Goal: Check status

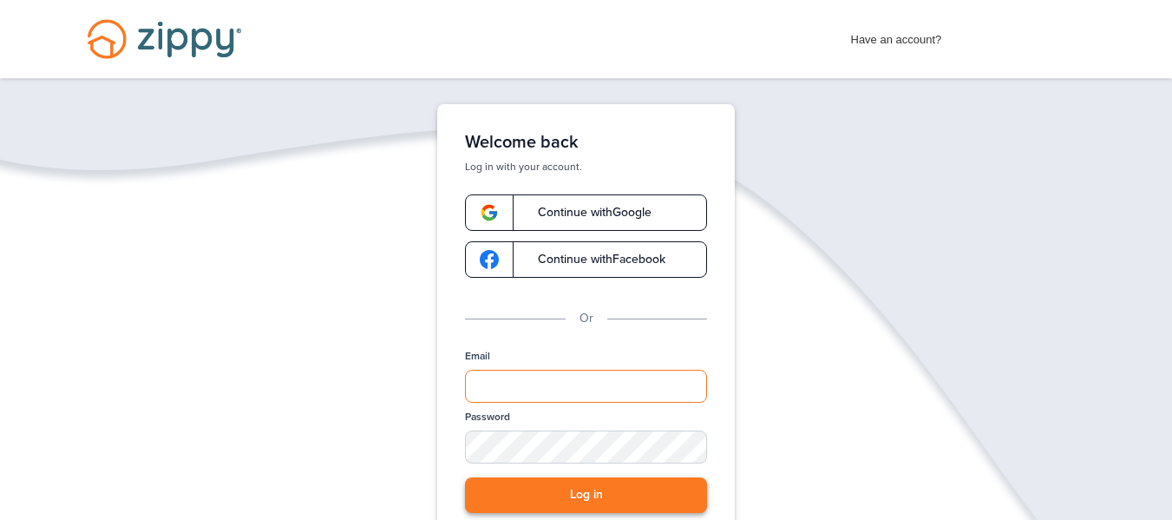
type input "**********"
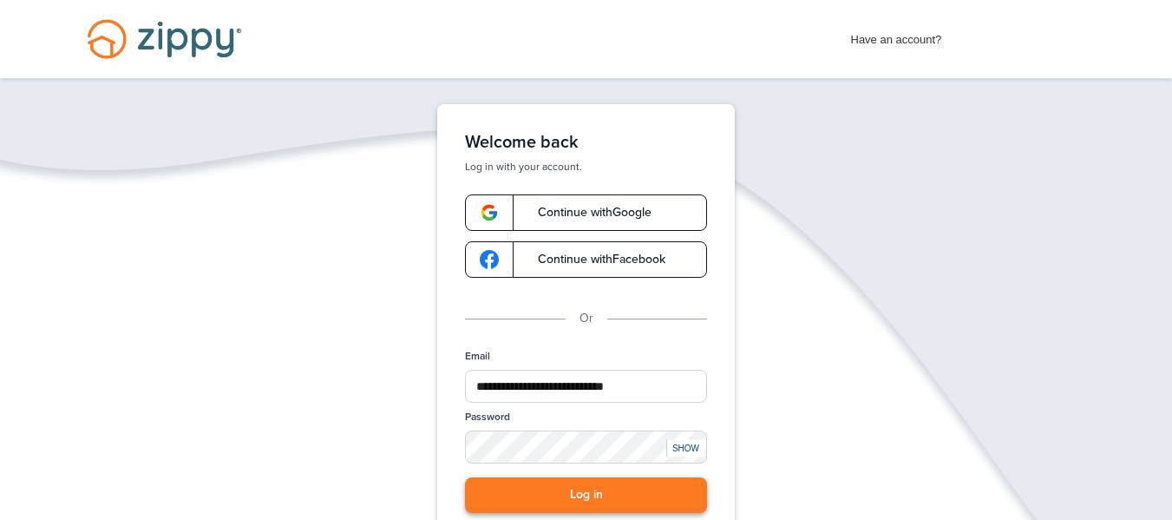
click at [483, 485] on button "Log in" at bounding box center [586, 495] width 242 height 36
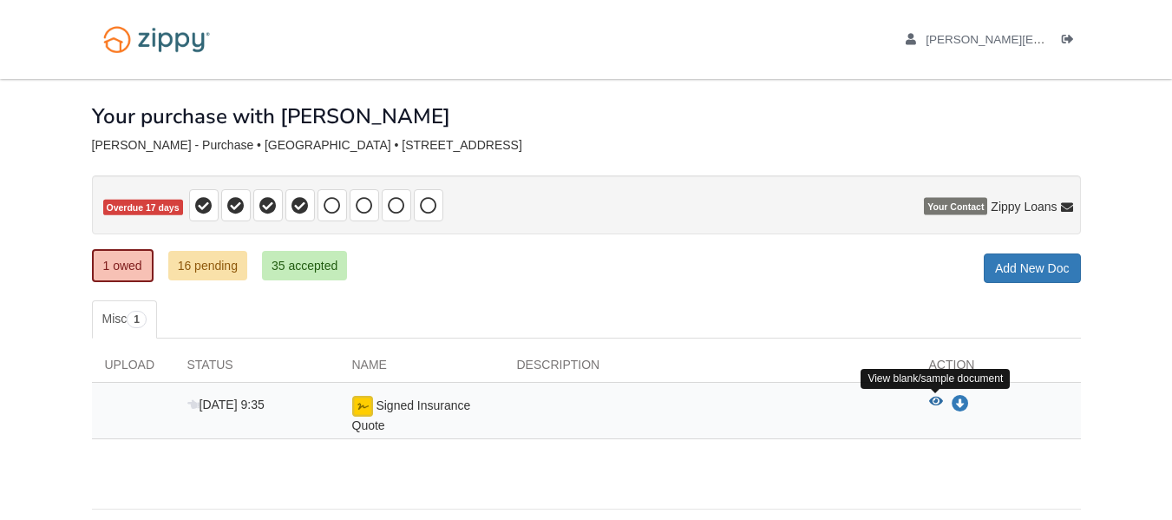
click at [937, 403] on icon "View Signed Insurance Quote" at bounding box center [936, 402] width 14 height 12
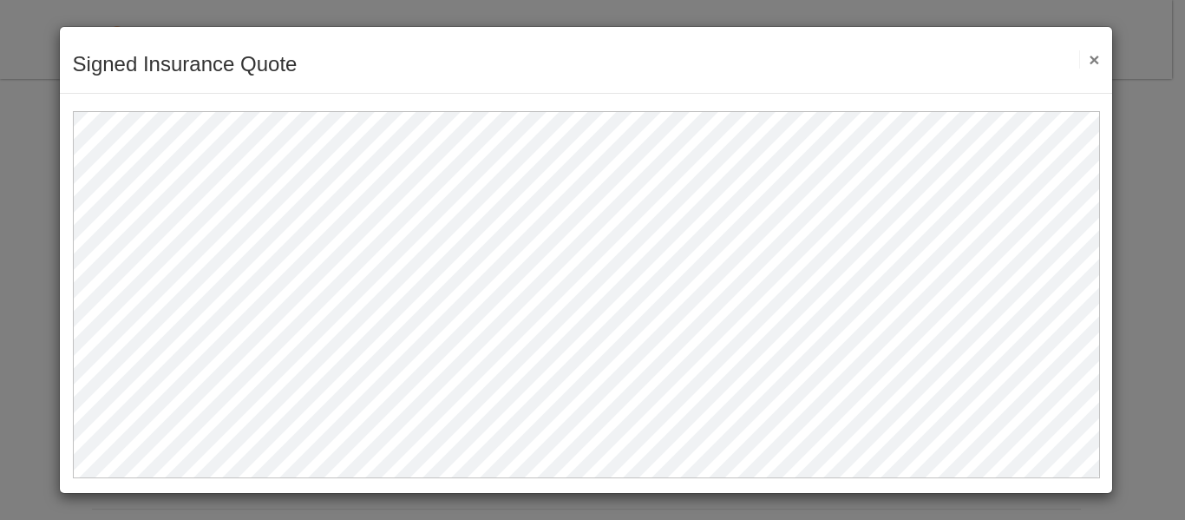
click at [1093, 61] on button "×" at bounding box center [1089, 59] width 20 height 18
